Goal: Use online tool/utility: Utilize a website feature to perform a specific function

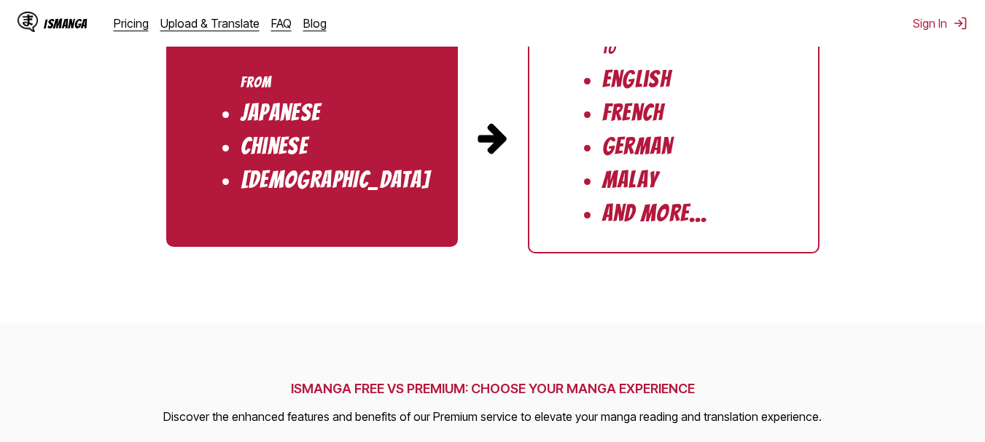
scroll to position [1579, 0]
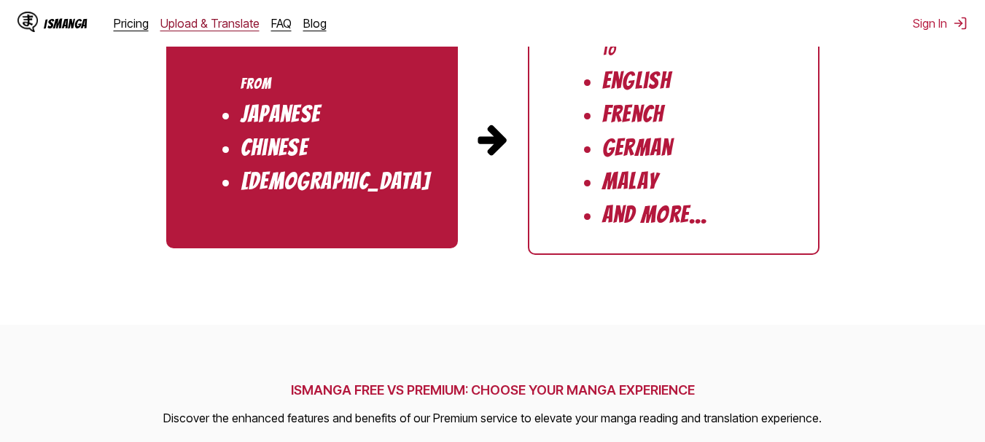
click at [221, 17] on link "Upload & Translate" at bounding box center [209, 23] width 99 height 15
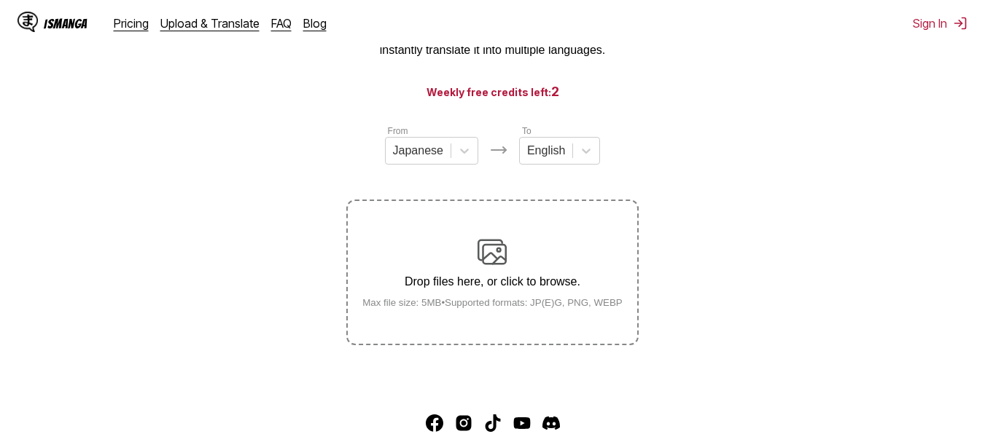
scroll to position [110, 0]
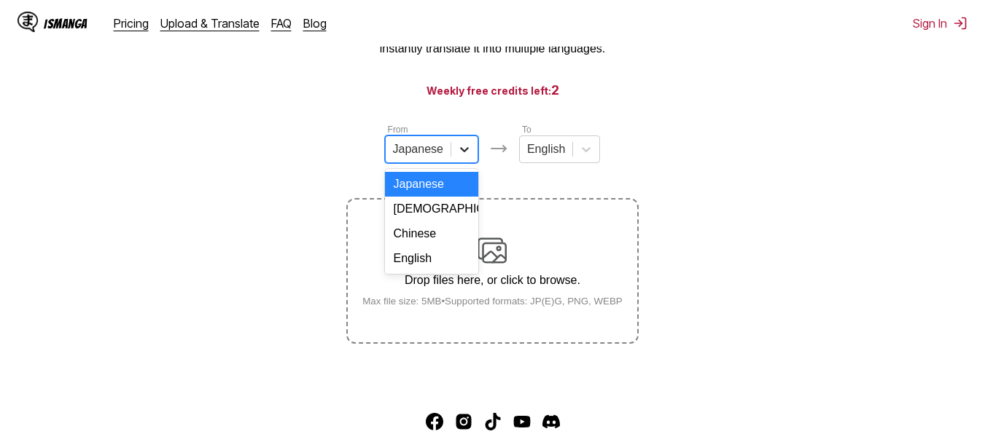
click at [461, 157] on icon at bounding box center [464, 149] width 15 height 15
click at [437, 271] on div "English" at bounding box center [431, 258] width 93 height 25
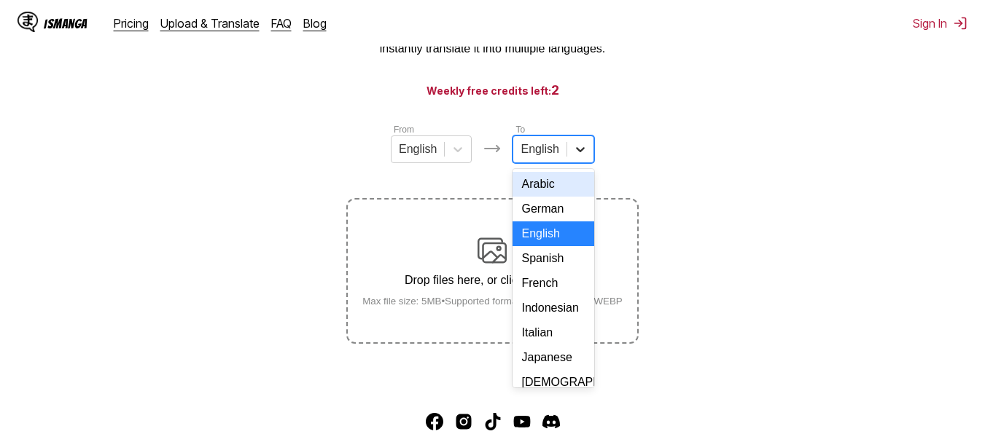
click at [584, 147] on div at bounding box center [580, 149] width 26 height 26
click at [544, 321] on div "Indonesian" at bounding box center [552, 308] width 81 height 25
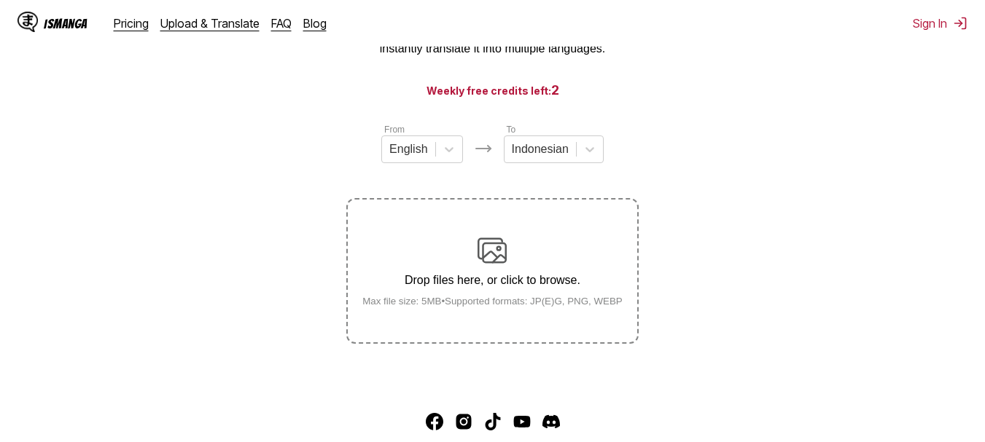
click at [493, 254] on img at bounding box center [491, 250] width 29 height 29
click at [0, 0] on input "Drop files here, or click to browse. Max file size: 5MB • Supported formats: JP…" at bounding box center [0, 0] width 0 height 0
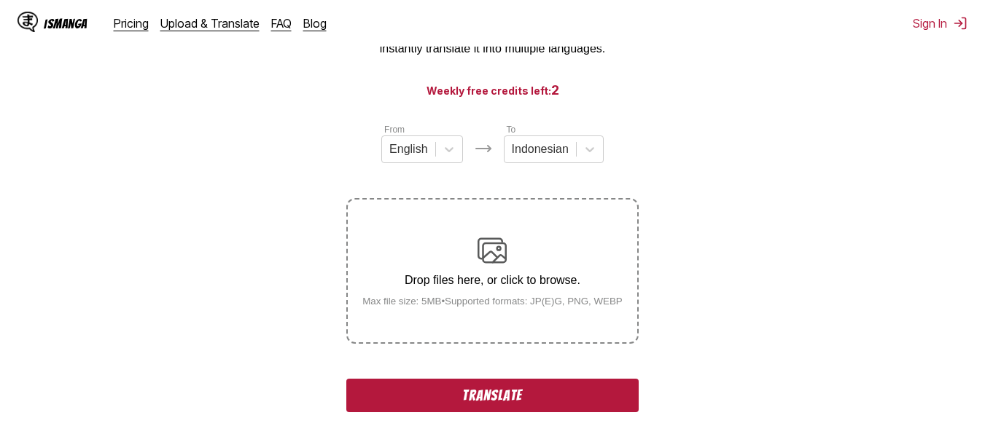
click at [489, 388] on button "Translate" at bounding box center [492, 396] width 292 height 34
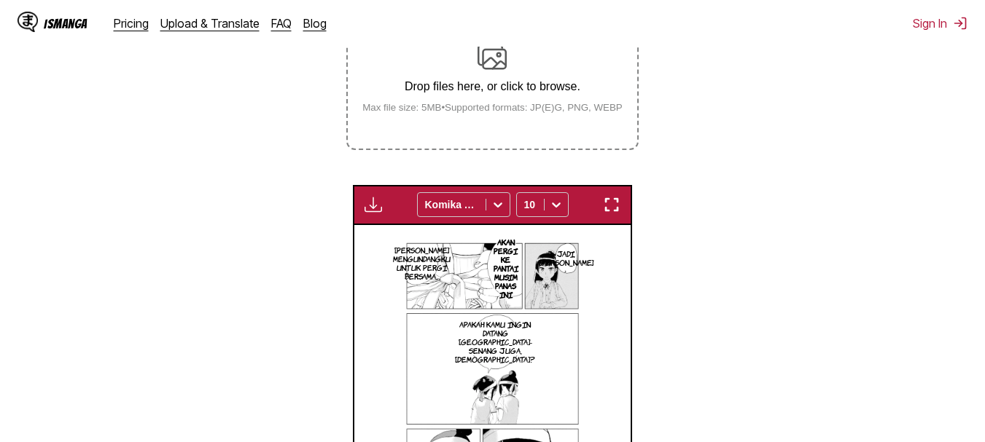
scroll to position [305, 0]
click at [611, 207] on img "button" at bounding box center [611, 203] width 17 height 17
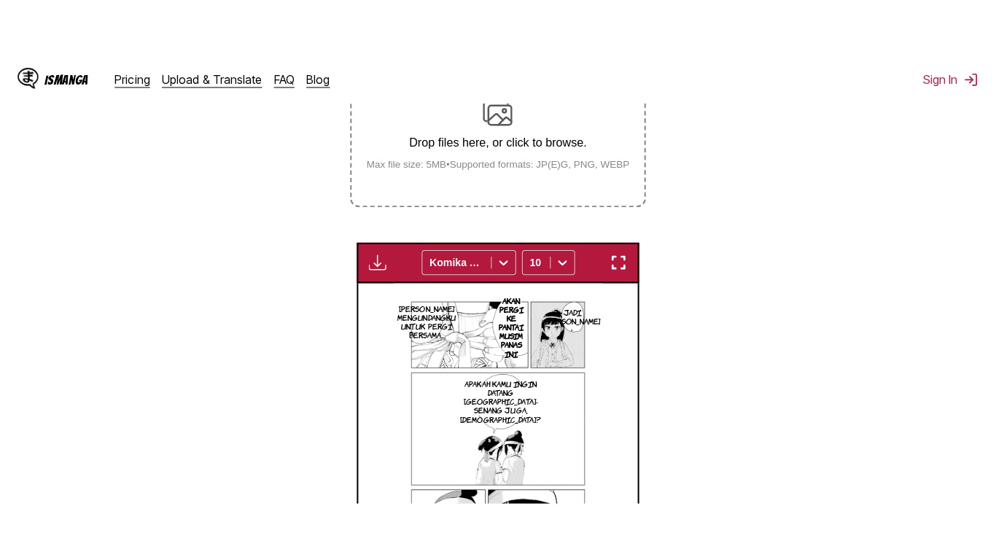
scroll to position [176, 0]
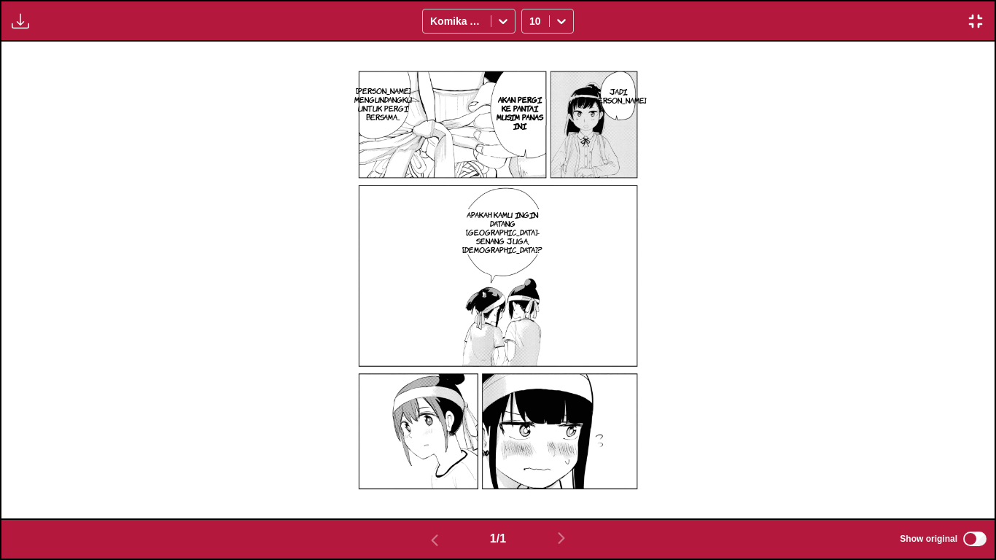
click at [976, 15] on img "button" at bounding box center [975, 20] width 17 height 17
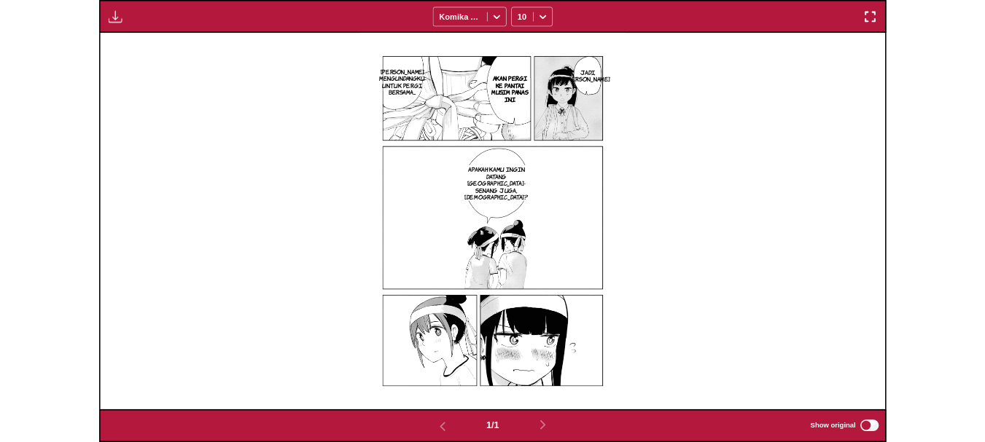
scroll to position [381, 0]
